Goal: Check status

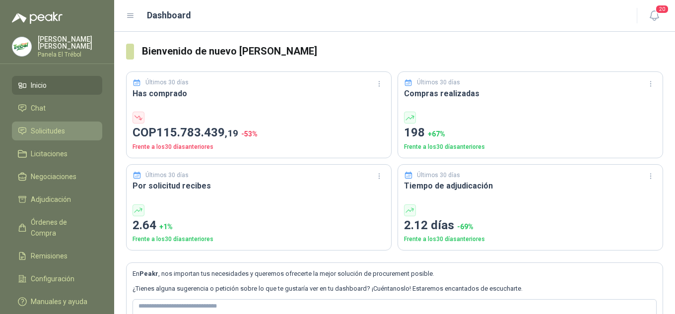
click at [58, 136] on span "Solicitudes" at bounding box center [48, 131] width 34 height 11
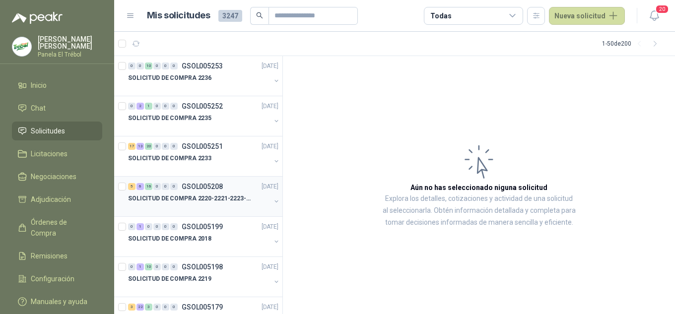
click at [272, 201] on button "button" at bounding box center [276, 201] width 8 height 8
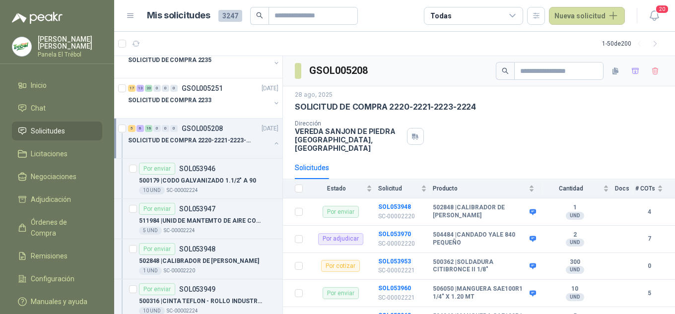
scroll to position [66, 0]
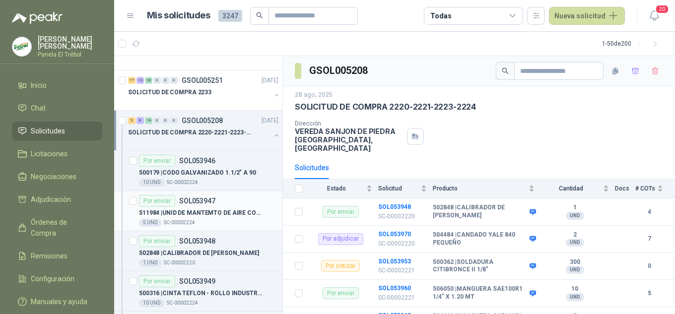
click at [222, 218] on div "511984 | UNID DE MANTEMTO DE AIRE COMPRIDO 1/2 STD 150 PSI(FILTRO LUBRIC Y REGU…" at bounding box center [208, 213] width 139 height 12
